Goal: Find contact information: Find contact information

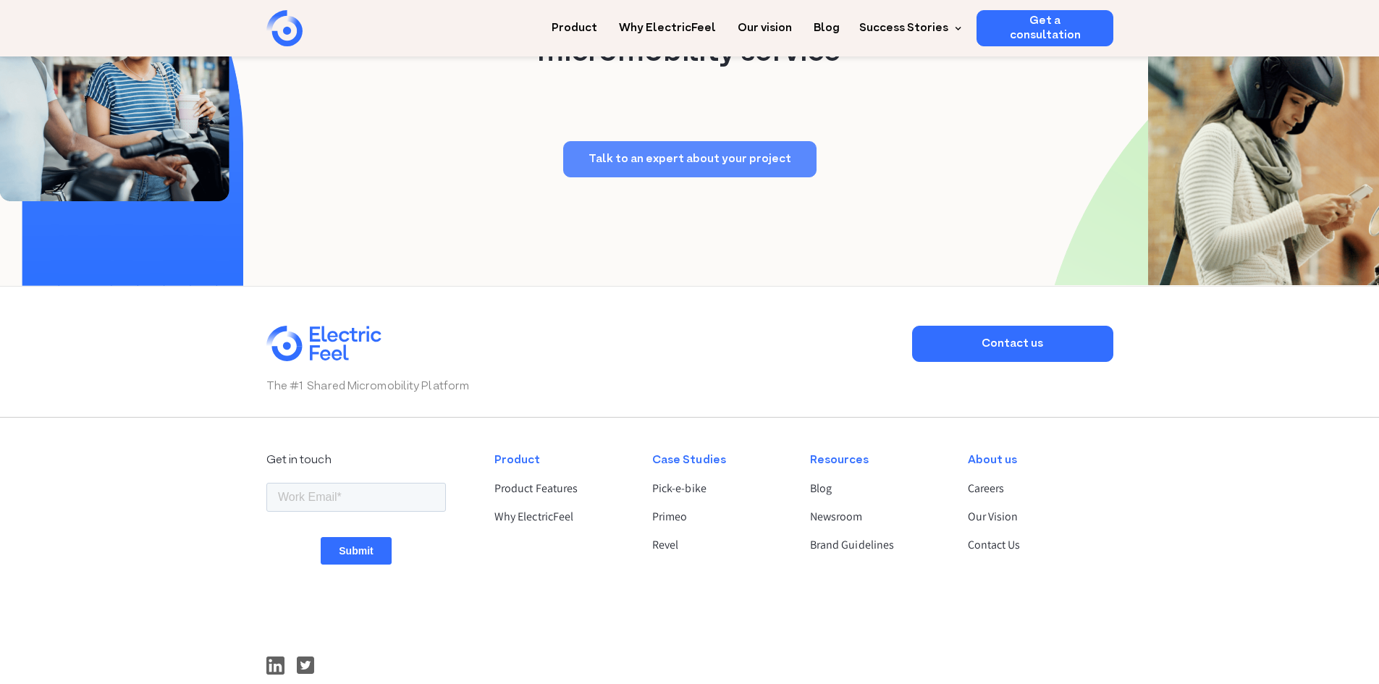
scroll to position [3691, 0]
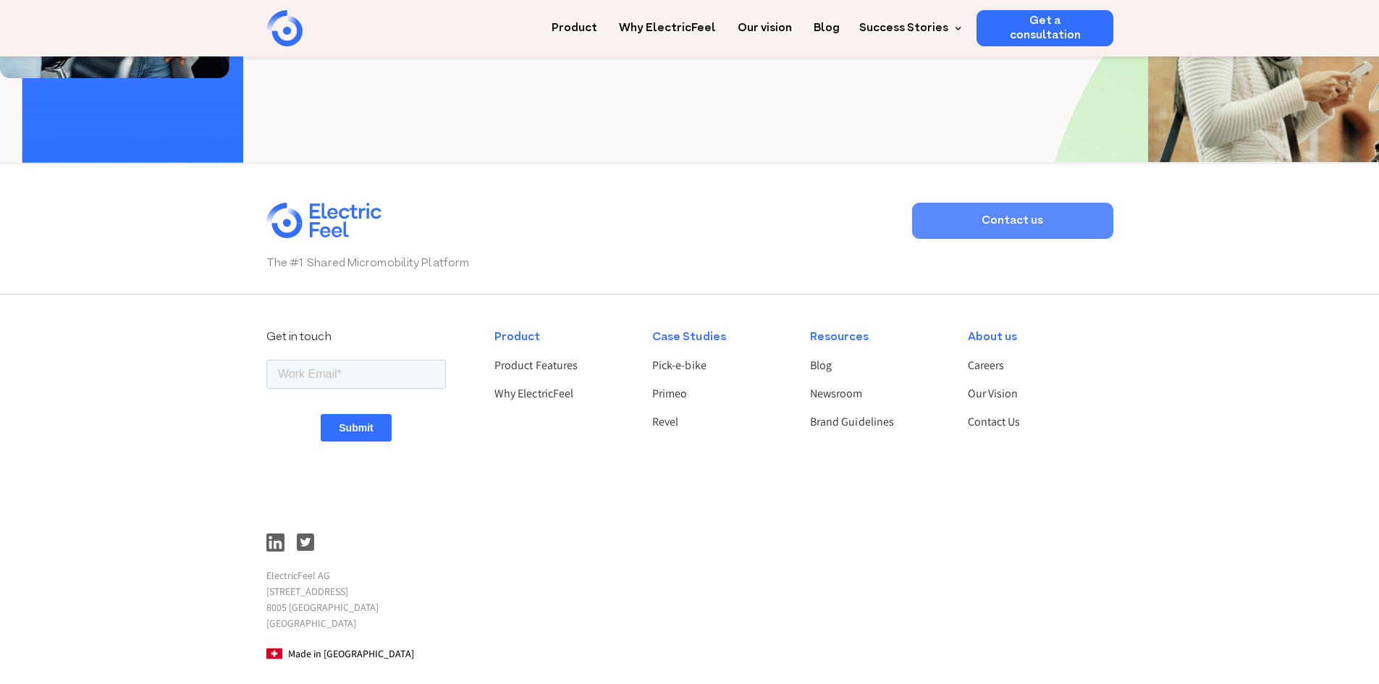
click at [962, 239] on link "Contact us" at bounding box center [1012, 221] width 201 height 36
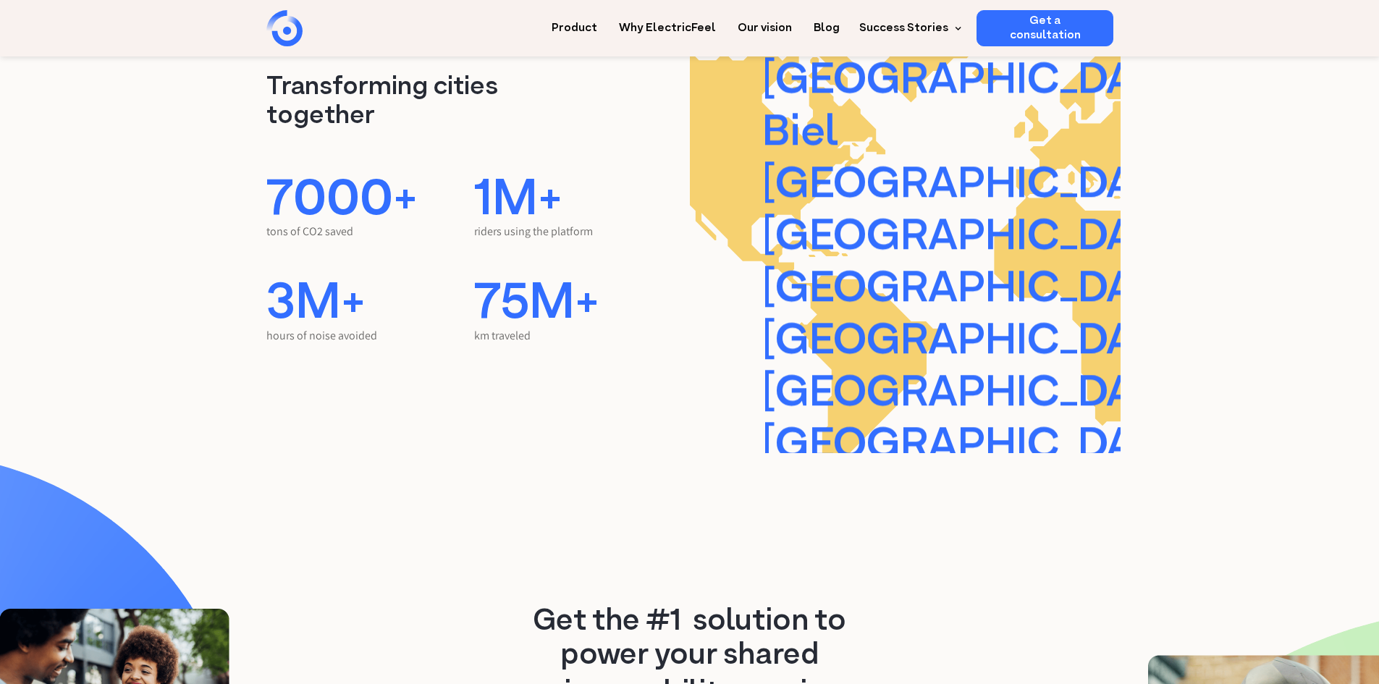
scroll to position [2895, 0]
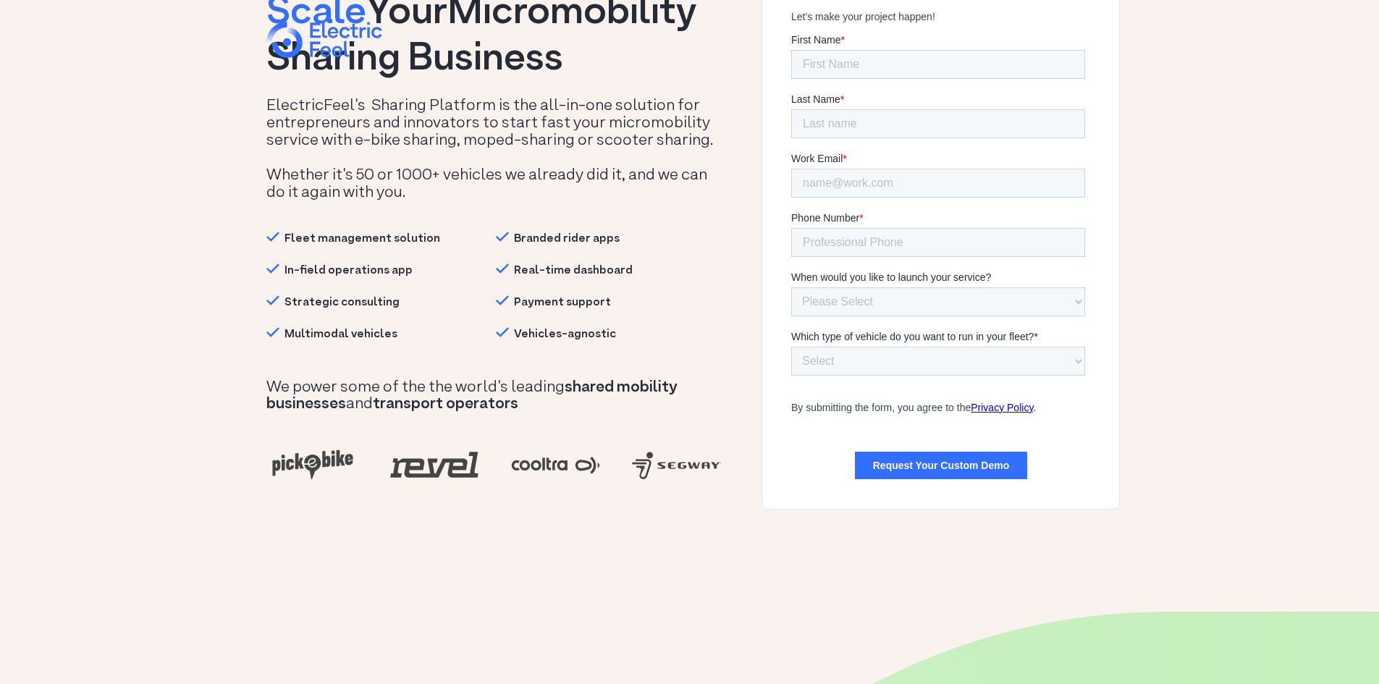
scroll to position [217, 0]
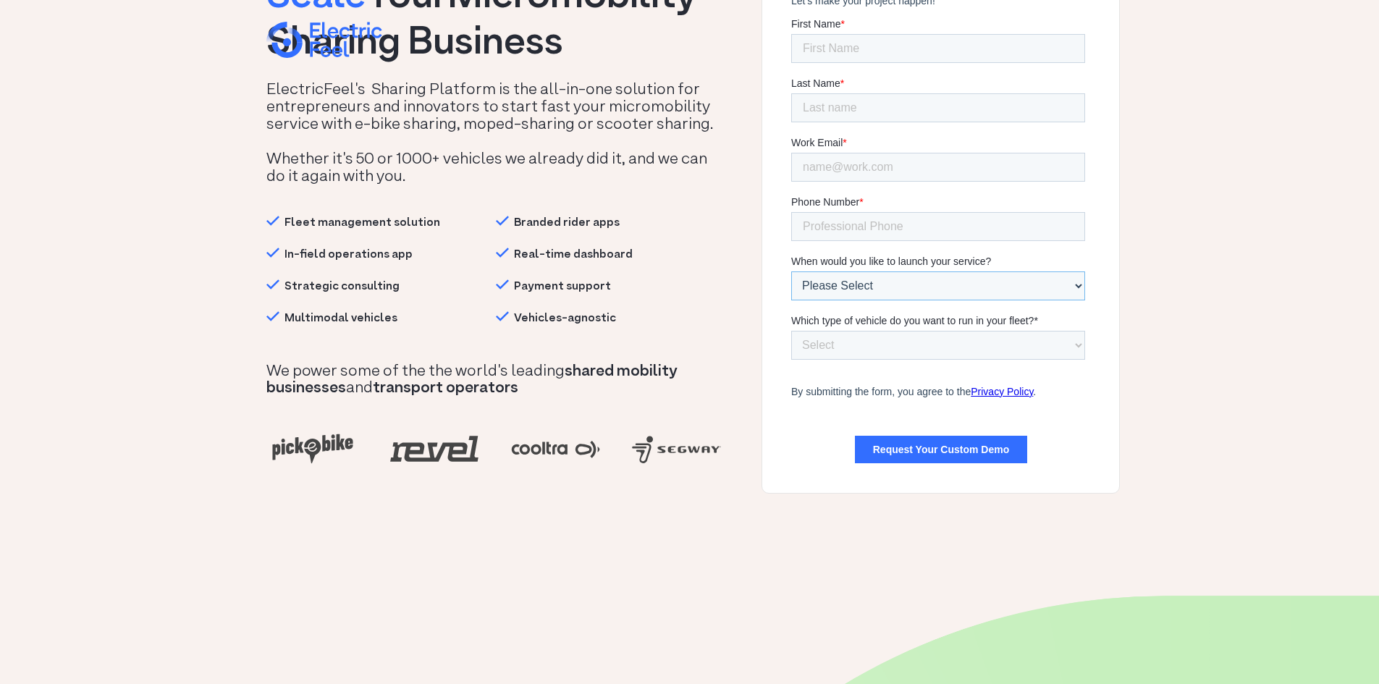
click at [826, 271] on select "Please Select In less than 3 months Within 3-6 months More than 6 months from n…" at bounding box center [937, 285] width 294 height 29
click at [742, 261] on div "Launch and Scale Your Micromobility Sharing Business ElectricFeel's Sharing Pla…" at bounding box center [510, 200] width 502 height 544
click at [837, 331] on select "Select E-bikes E-mopeds Kick-scooters Electric Vehicle (EV), pod-car Multimodal…" at bounding box center [937, 345] width 294 height 29
click at [767, 337] on div at bounding box center [940, 211] width 359 height 566
click at [767, 316] on div at bounding box center [940, 211] width 359 height 566
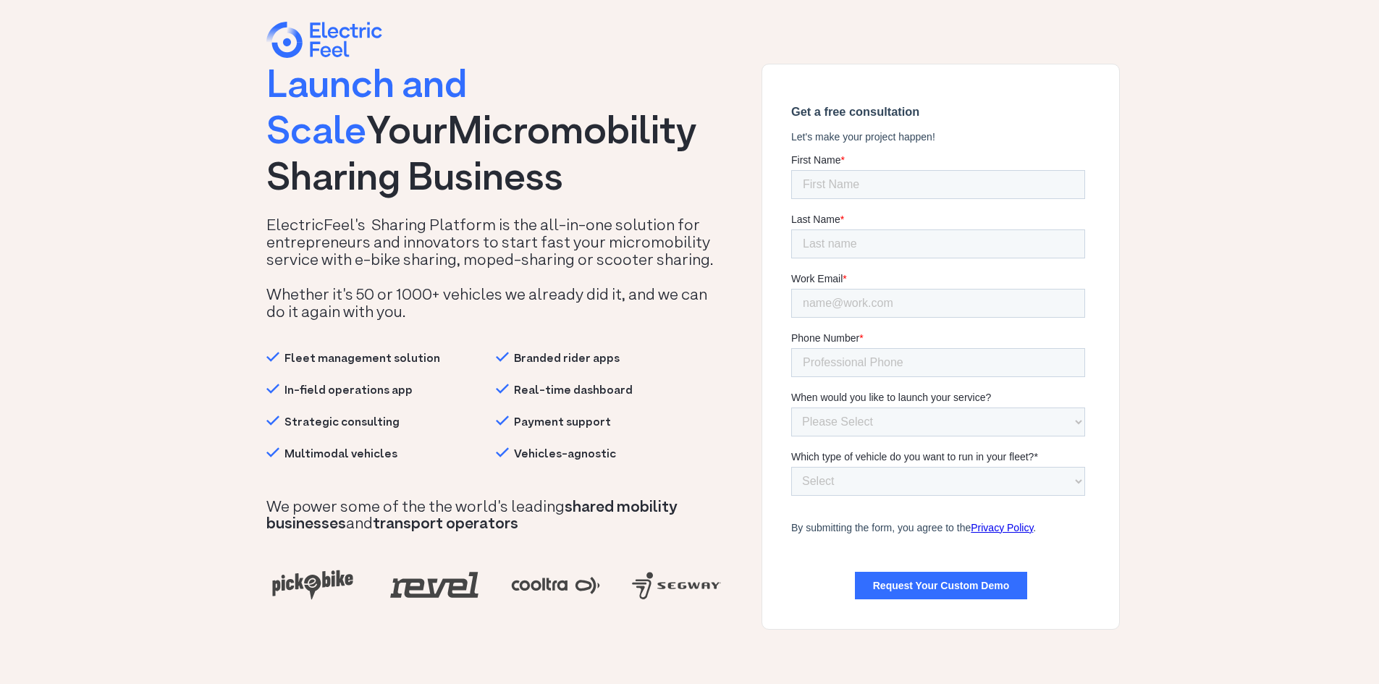
scroll to position [0, 0]
